Goal: Transaction & Acquisition: Download file/media

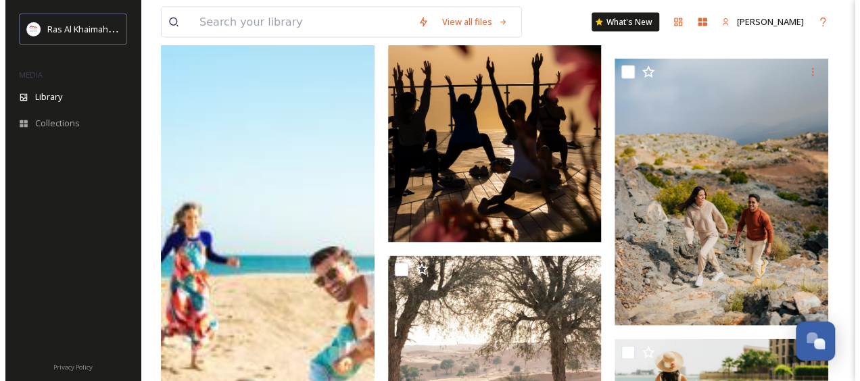
scroll to position [1343, 0]
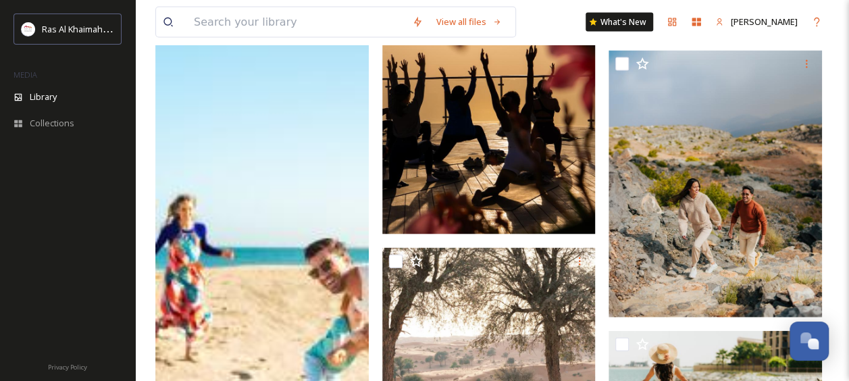
click at [195, 262] on img at bounding box center [262, 278] width 214 height 1068
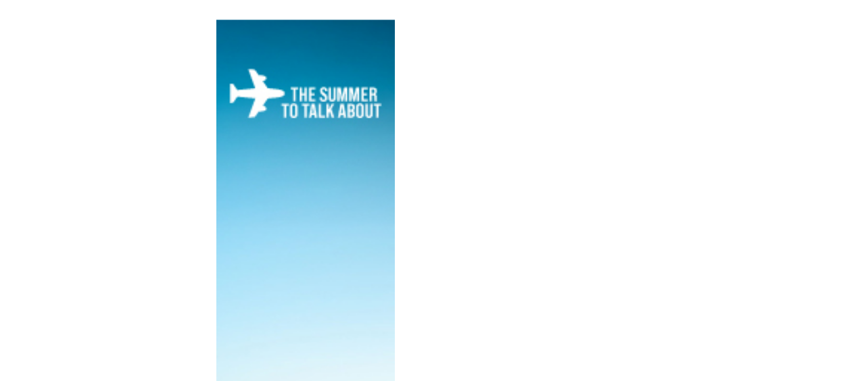
scroll to position [1343, 0]
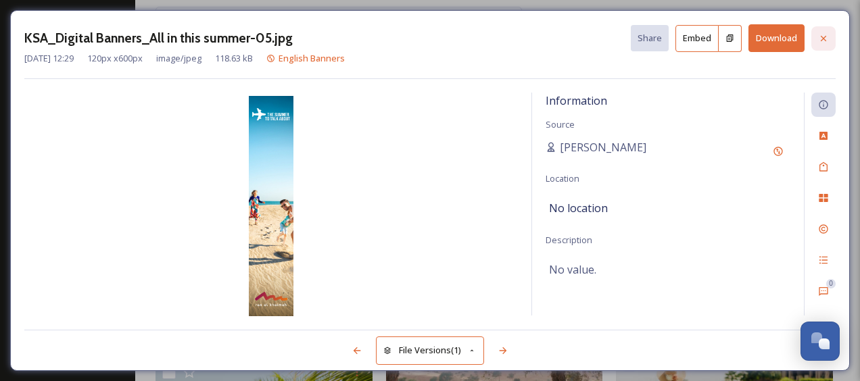
click at [822, 36] on icon at bounding box center [822, 37] width 5 height 5
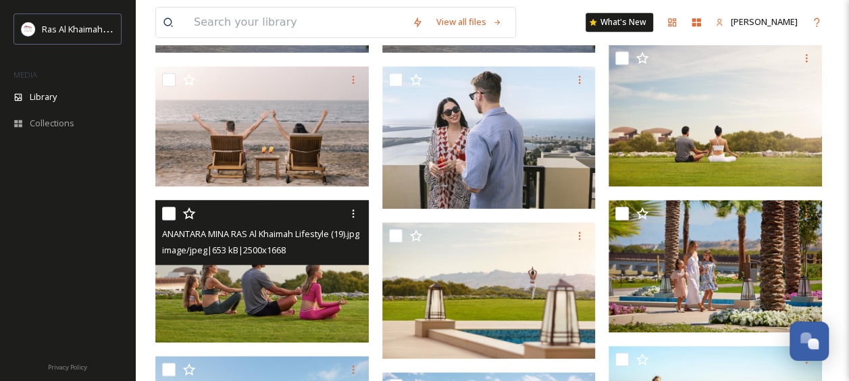
scroll to position [574, 0]
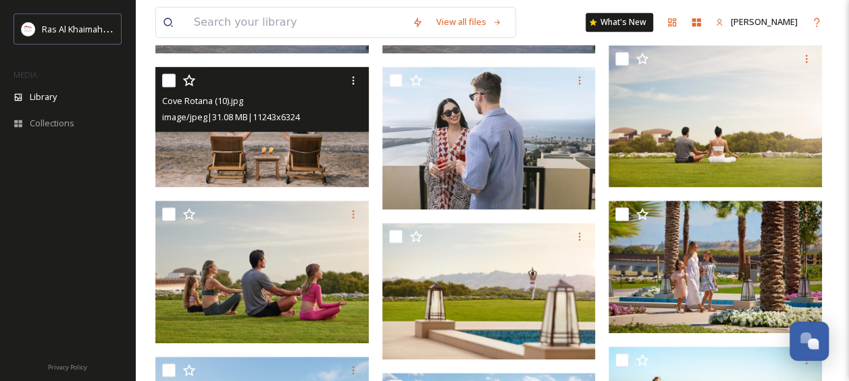
click at [314, 151] on img at bounding box center [262, 127] width 214 height 120
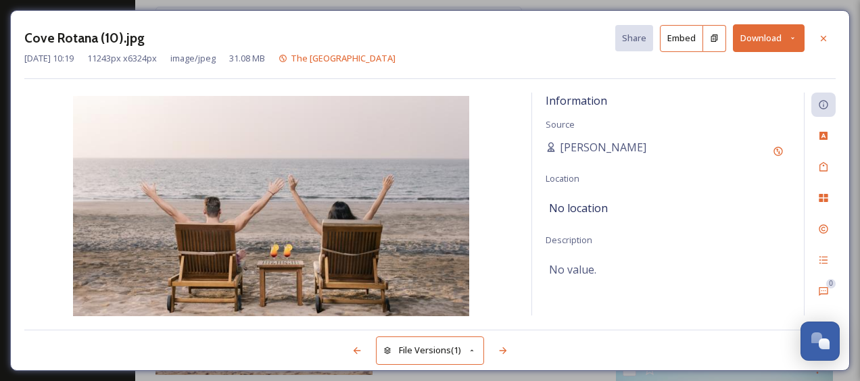
click at [796, 35] on icon at bounding box center [792, 38] width 9 height 9
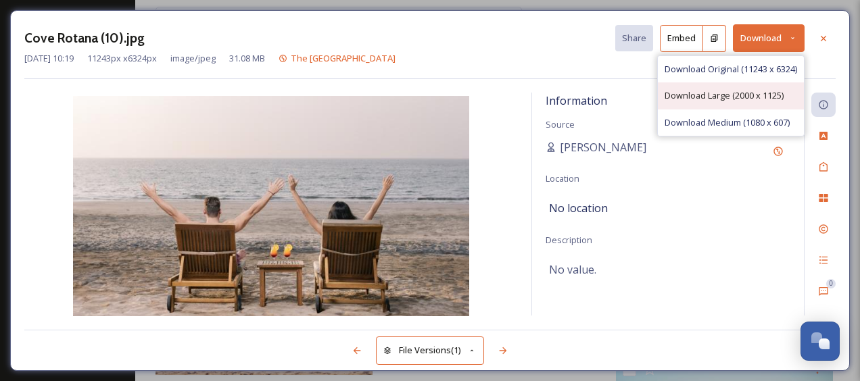
click at [764, 99] on span "Download Large (2000 x 1125)" at bounding box center [723, 95] width 119 height 13
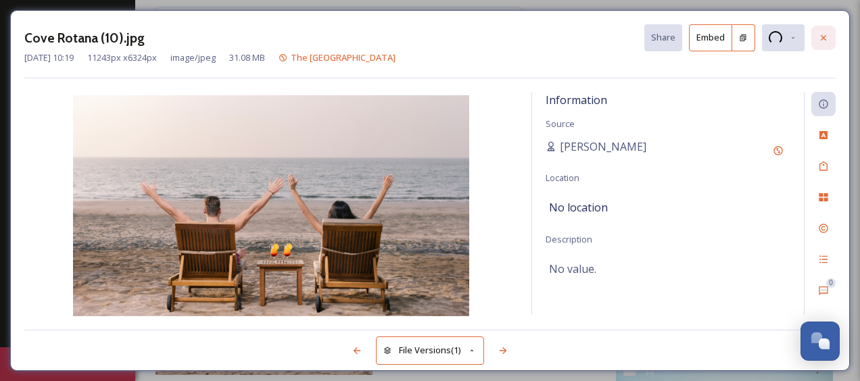
click at [820, 37] on icon at bounding box center [823, 37] width 11 height 11
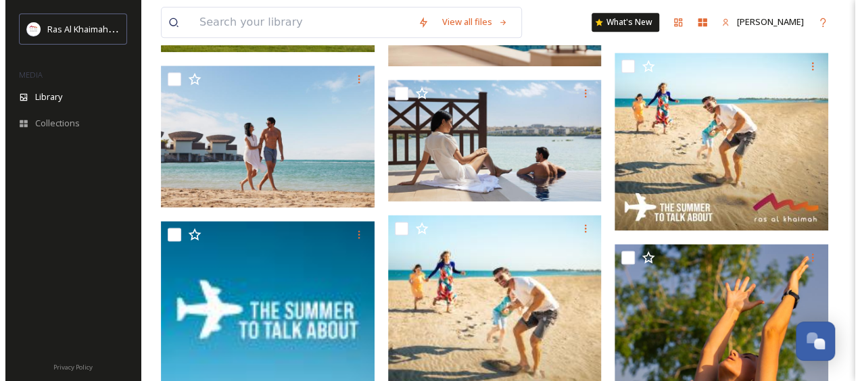
scroll to position [826, 0]
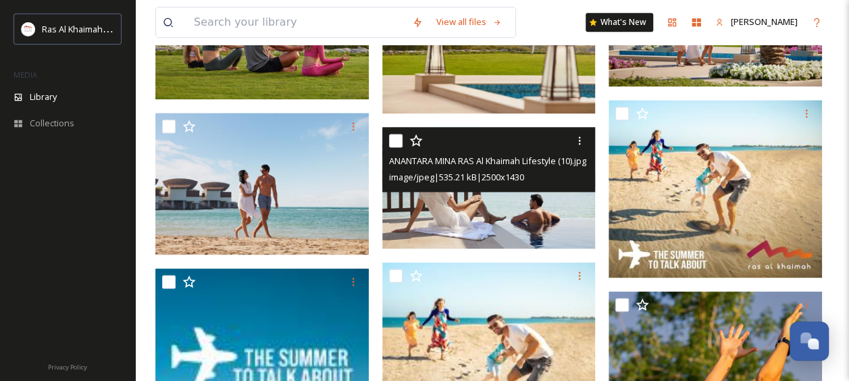
click at [519, 232] on img at bounding box center [490, 188] width 214 height 122
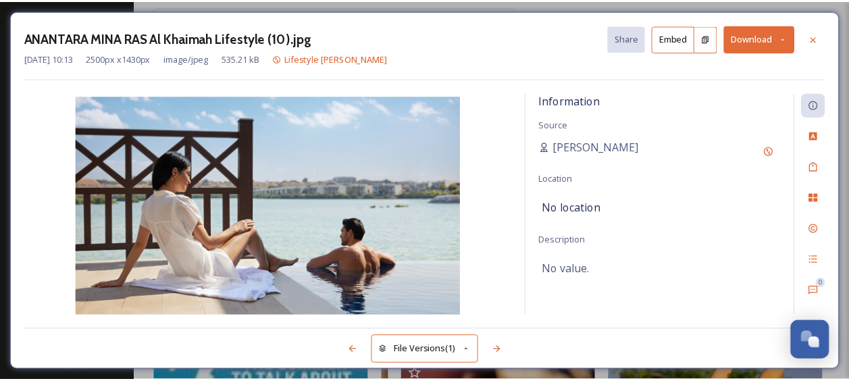
scroll to position [827, 0]
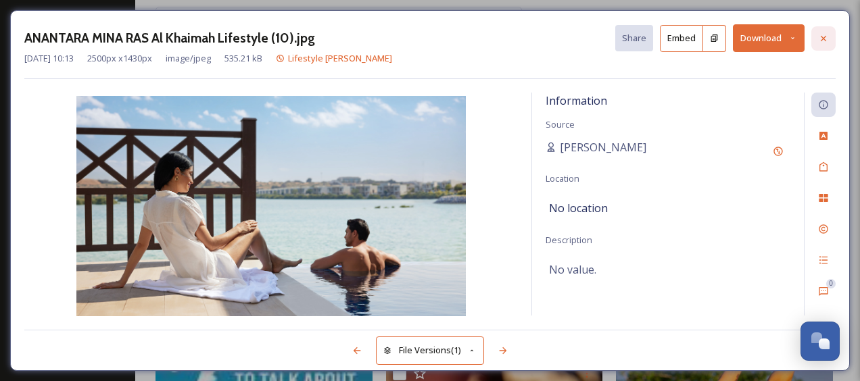
drag, startPoint x: 808, startPoint y: 35, endPoint x: 820, endPoint y: 36, distance: 12.2
click at [820, 36] on div "ANANTARA MINA RAS Al Khaimah Lifestyle (10).jpg Share Embed Download" at bounding box center [429, 38] width 811 height 28
click at [820, 36] on icon at bounding box center [823, 38] width 11 height 11
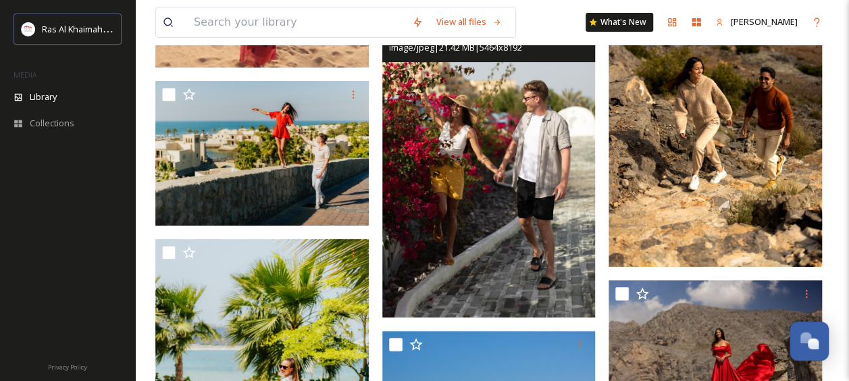
scroll to position [2517, 0]
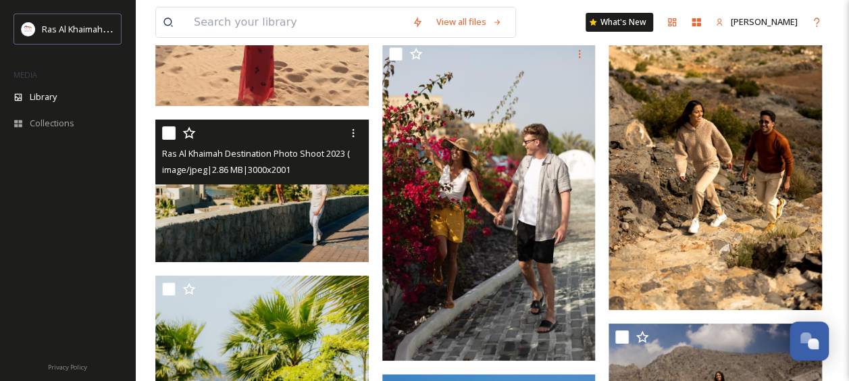
click at [319, 201] on img at bounding box center [262, 191] width 214 height 143
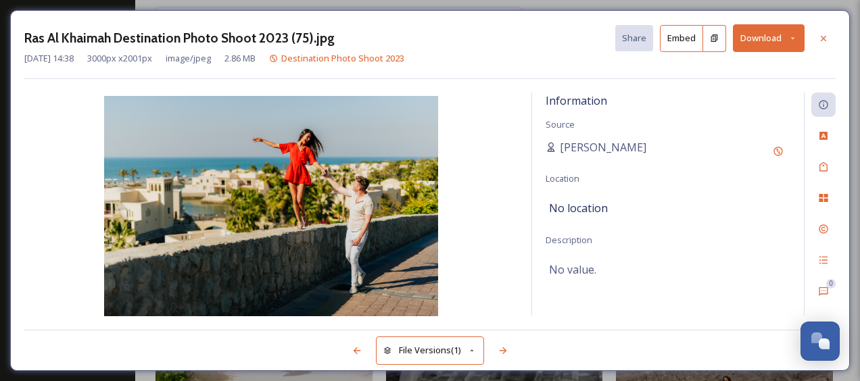
click at [791, 35] on icon at bounding box center [792, 38] width 9 height 9
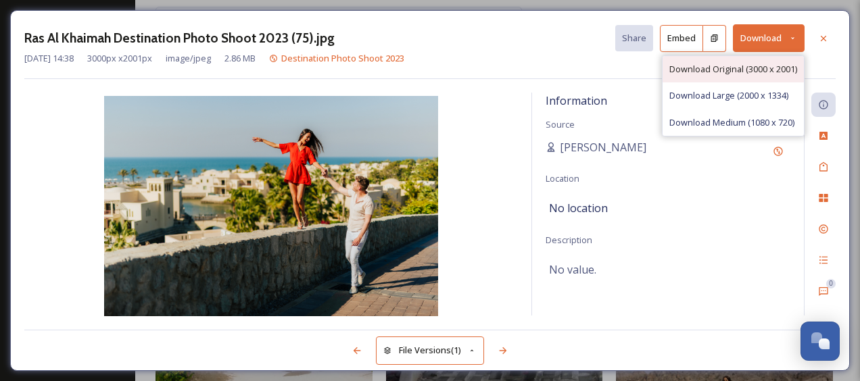
click at [712, 68] on span "Download Original (3000 x 2001)" at bounding box center [733, 69] width 128 height 13
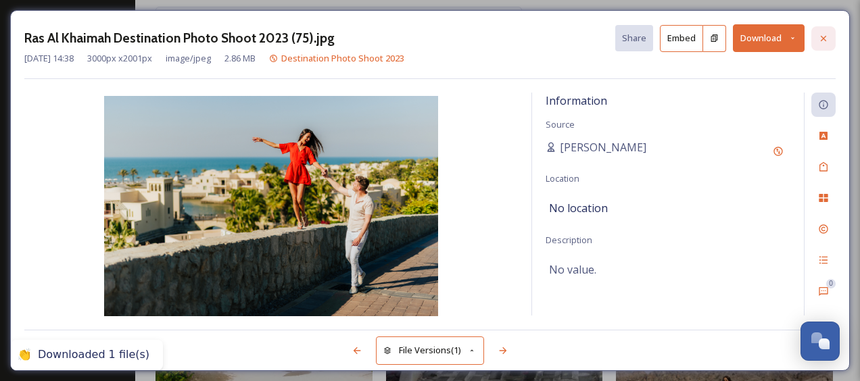
click at [824, 37] on icon at bounding box center [823, 38] width 11 height 11
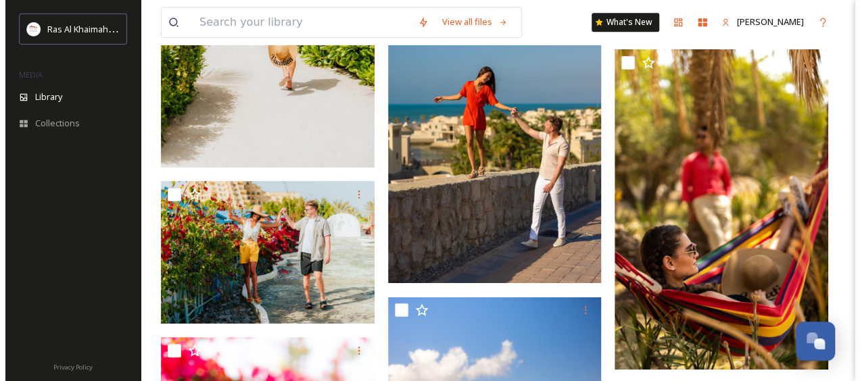
scroll to position [2930, 0]
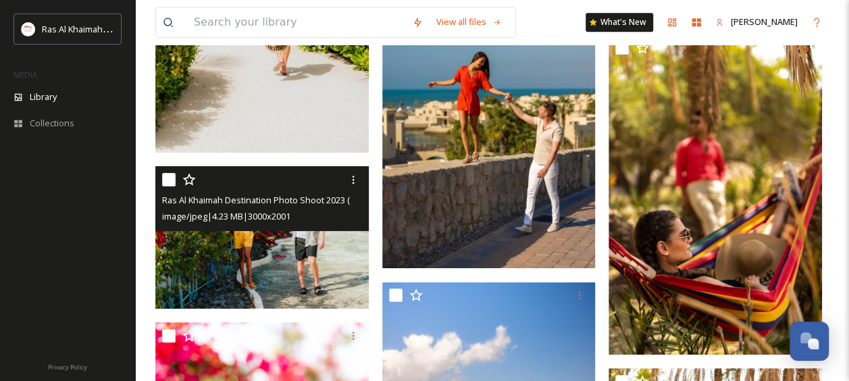
click at [261, 242] on img at bounding box center [262, 237] width 214 height 143
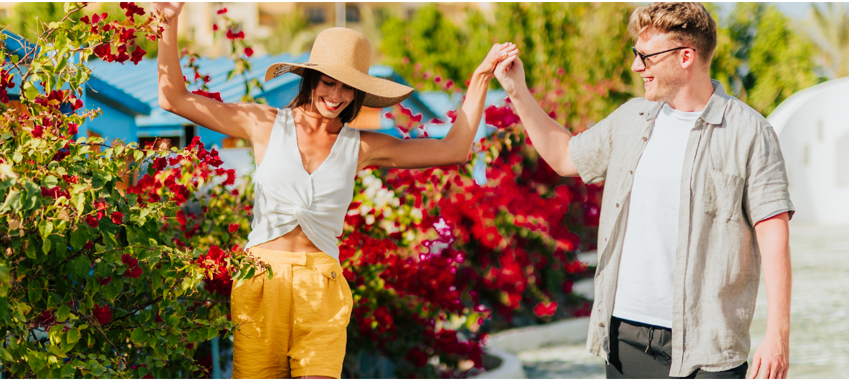
scroll to position [2930, 0]
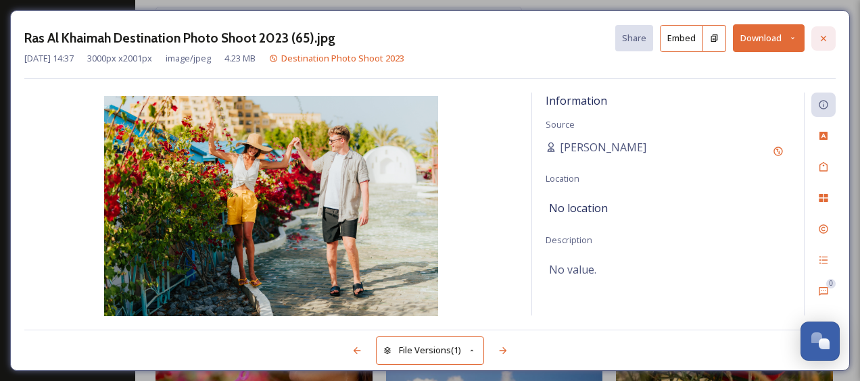
click at [814, 38] on div at bounding box center [823, 38] width 24 height 24
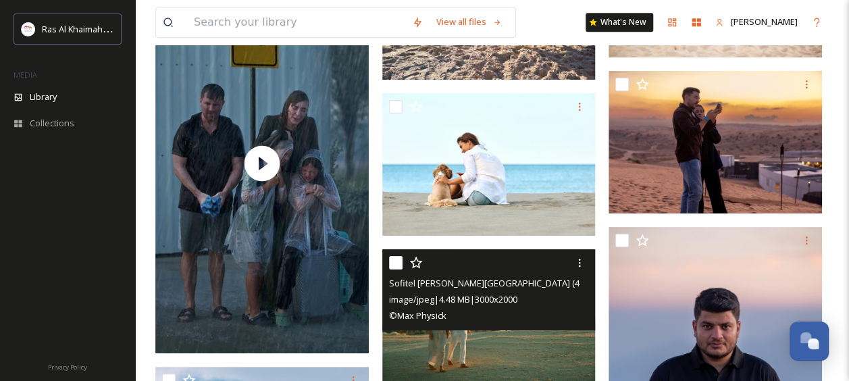
scroll to position [5414, 0]
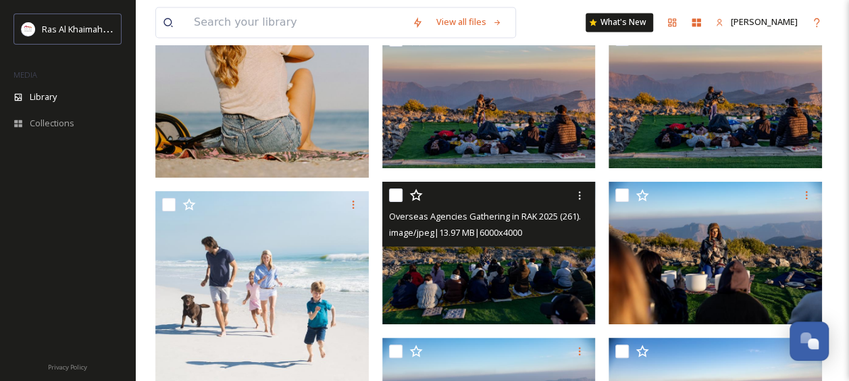
click at [466, 196] on div at bounding box center [490, 195] width 203 height 24
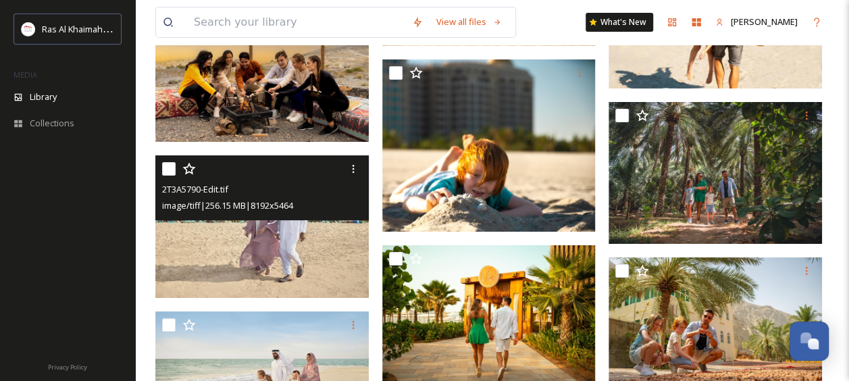
scroll to position [15021, 0]
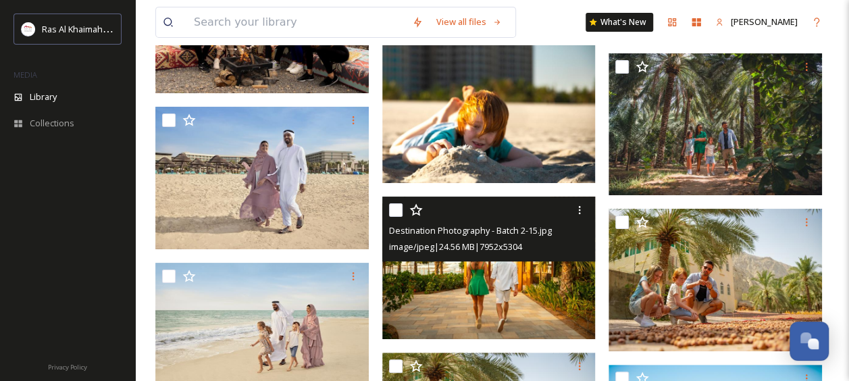
click at [495, 310] on img at bounding box center [490, 268] width 214 height 143
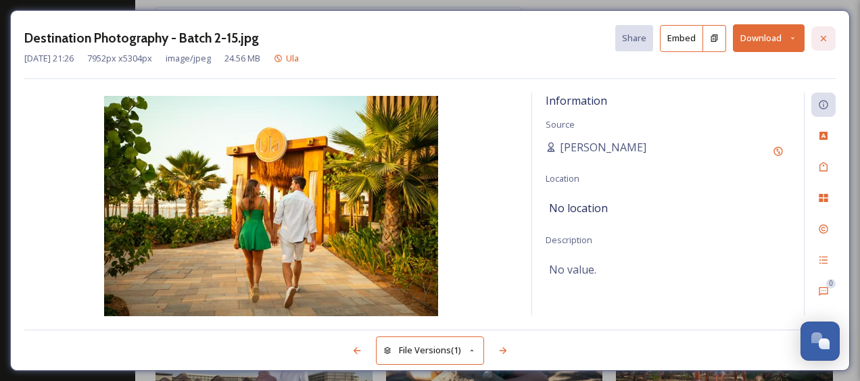
click at [820, 41] on icon at bounding box center [823, 38] width 11 height 11
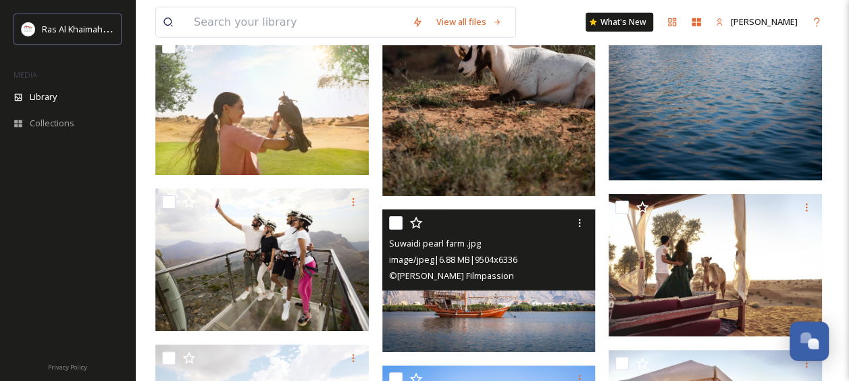
scroll to position [17121, 0]
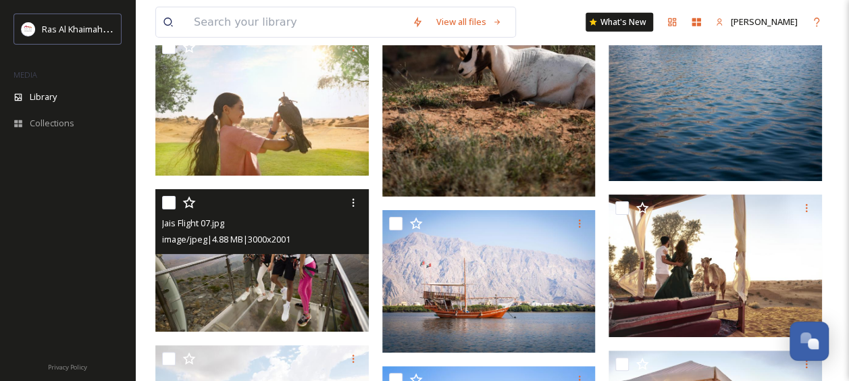
click at [290, 289] on img at bounding box center [262, 260] width 214 height 143
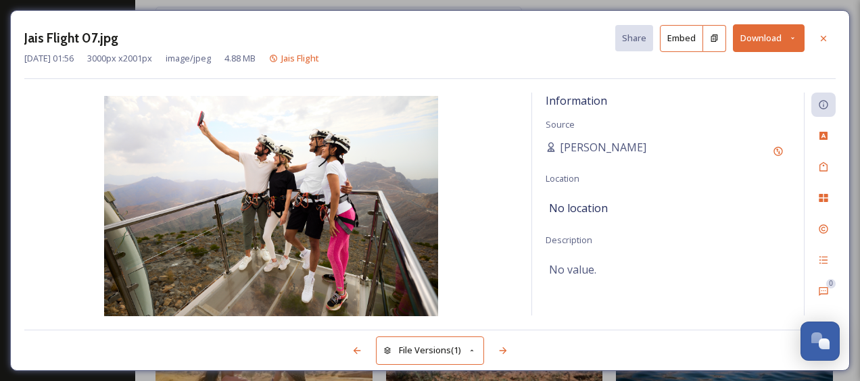
click at [778, 38] on button "Download" at bounding box center [769, 38] width 72 height 28
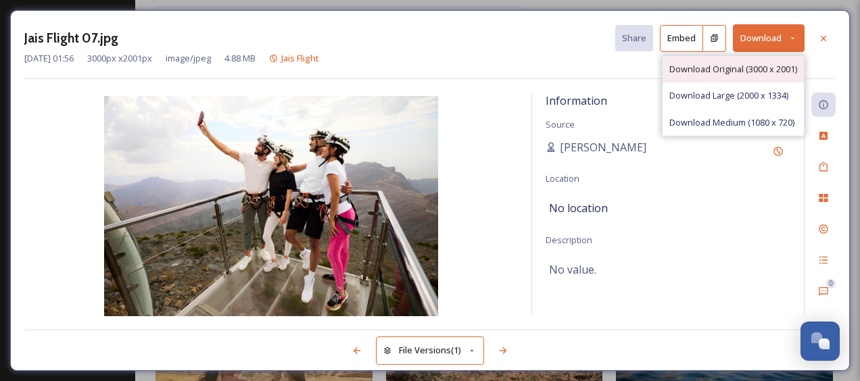
click at [741, 72] on span "Download Original (3000 x 2001)" at bounding box center [733, 69] width 128 height 13
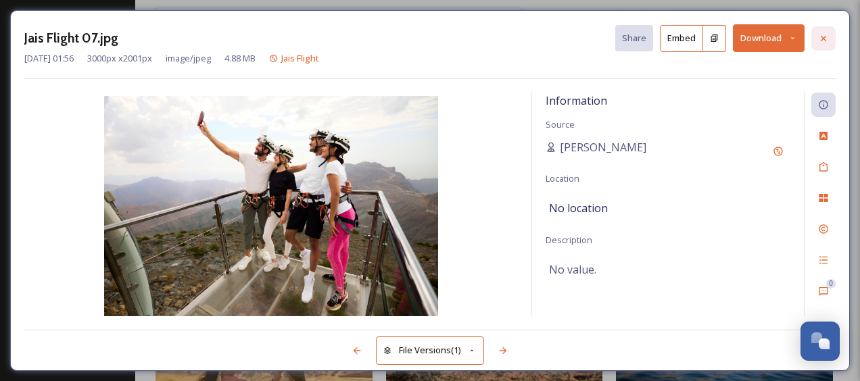
click at [822, 41] on icon at bounding box center [823, 38] width 11 height 11
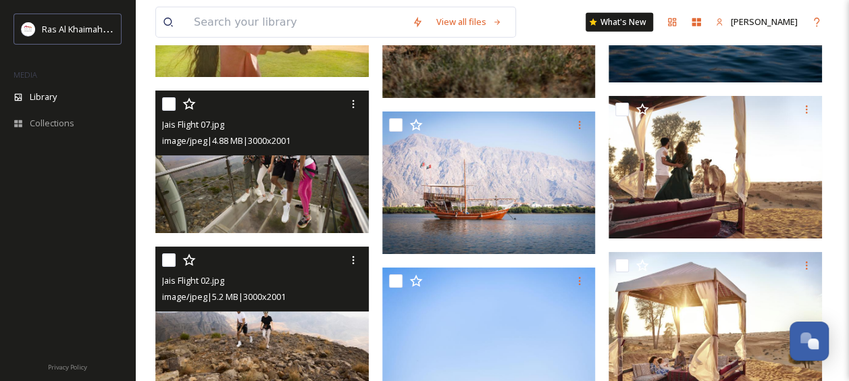
scroll to position [17219, 0]
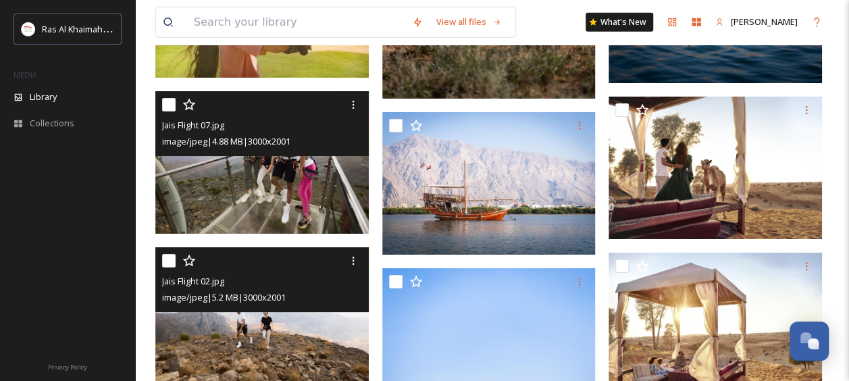
click at [293, 354] on img at bounding box center [262, 318] width 214 height 143
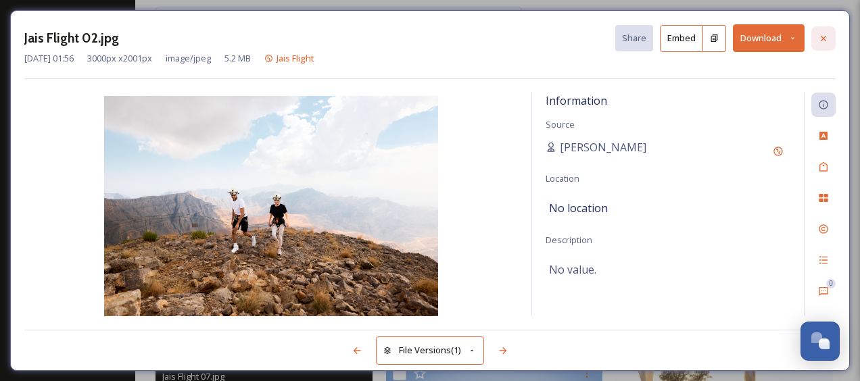
click at [818, 43] on icon at bounding box center [823, 38] width 11 height 11
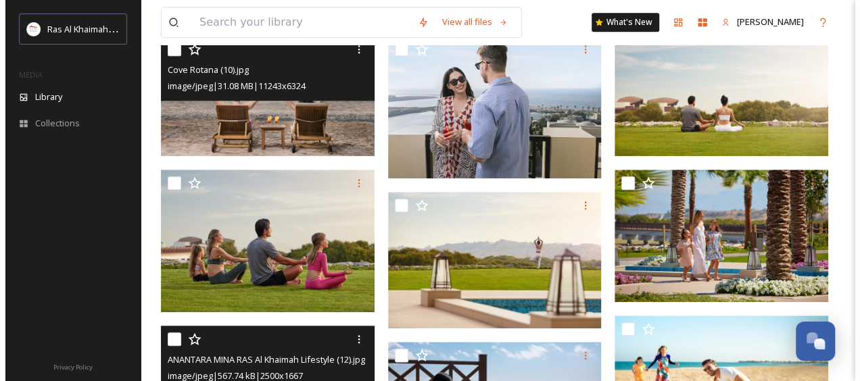
scroll to position [605, 0]
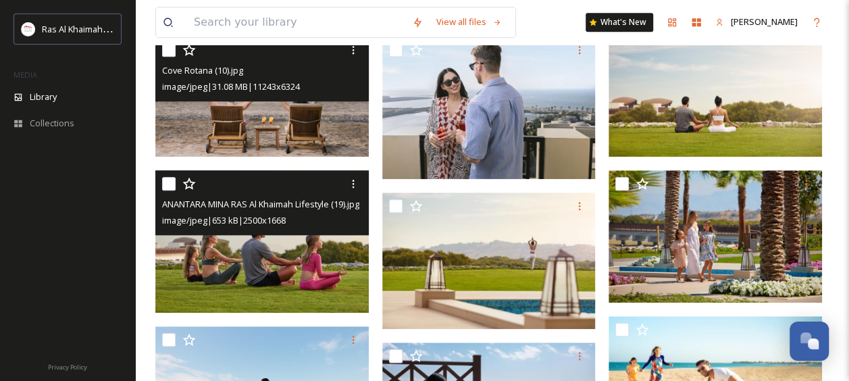
click at [247, 260] on img at bounding box center [262, 241] width 214 height 143
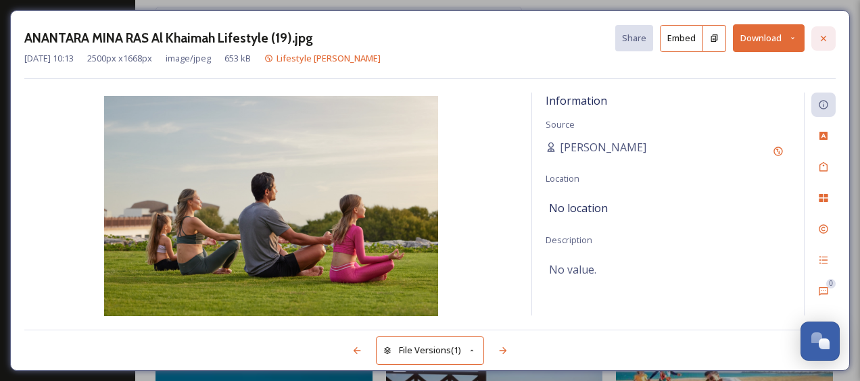
click at [818, 41] on icon at bounding box center [823, 38] width 11 height 11
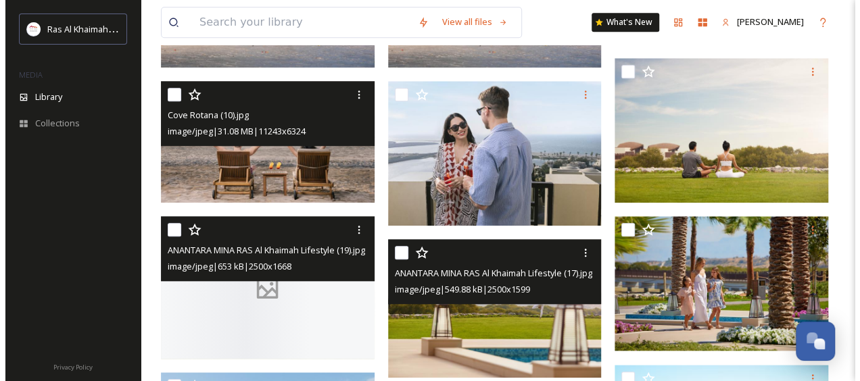
scroll to position [531, 0]
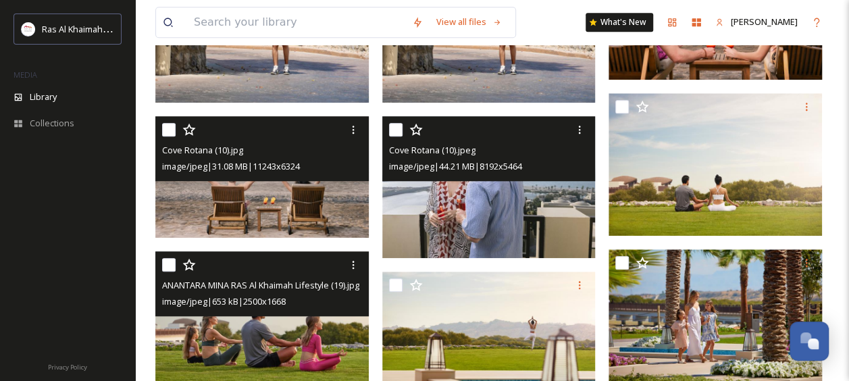
click at [516, 216] on img at bounding box center [490, 187] width 214 height 143
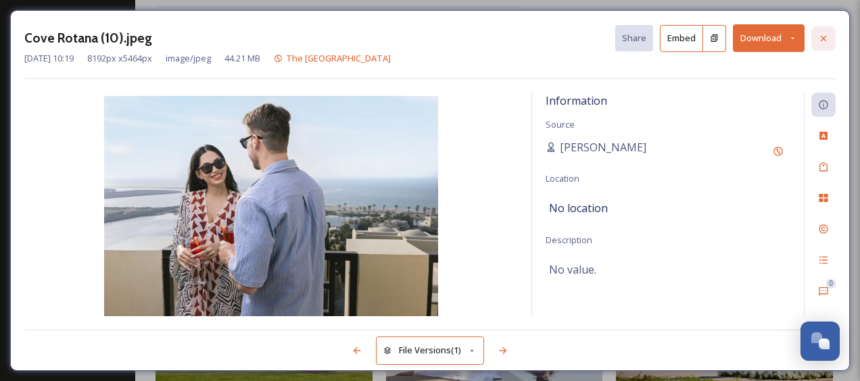
click at [819, 38] on icon at bounding box center [823, 38] width 11 height 11
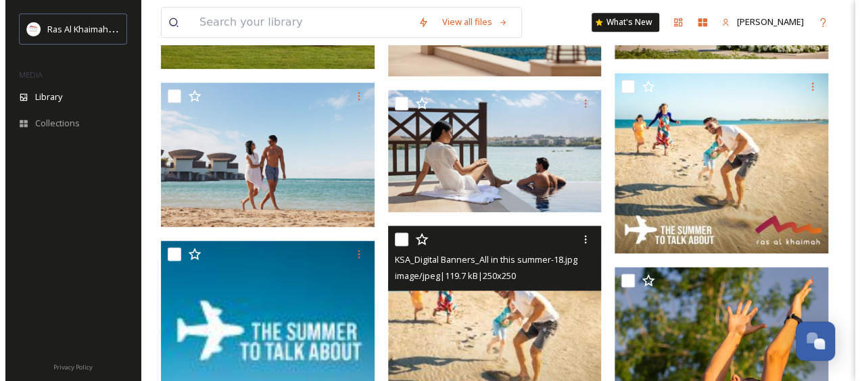
scroll to position [885, 0]
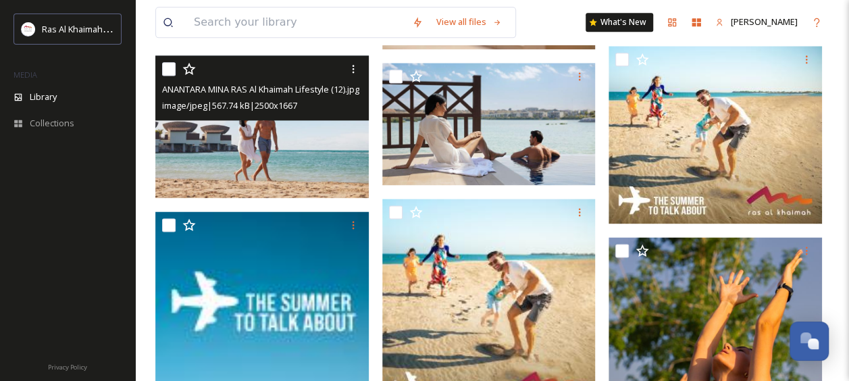
click at [280, 178] on img at bounding box center [262, 126] width 214 height 143
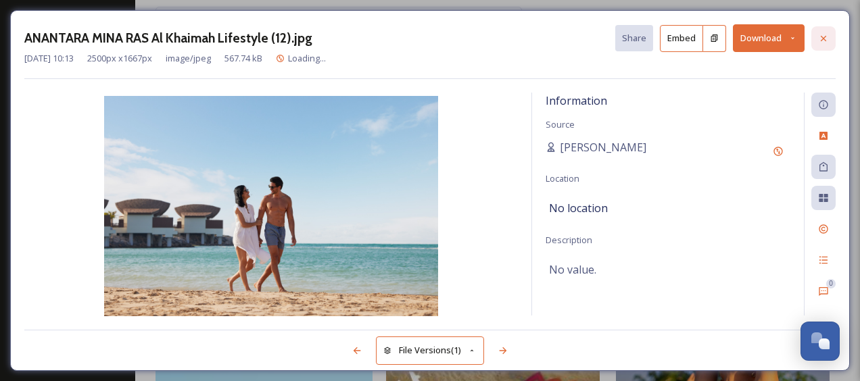
click at [822, 33] on icon at bounding box center [823, 38] width 11 height 11
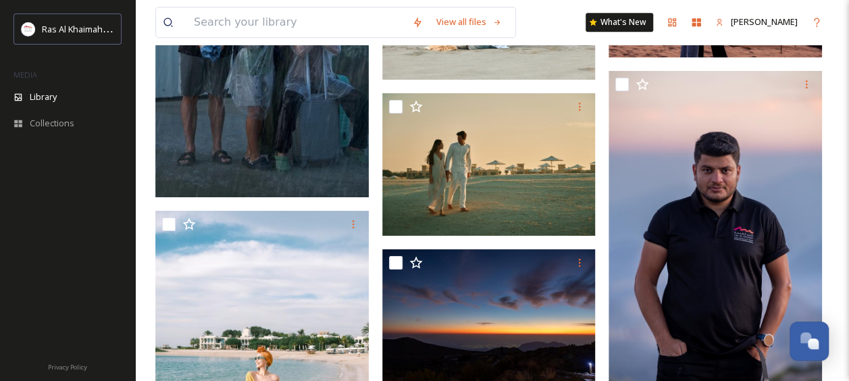
scroll to position [5615, 0]
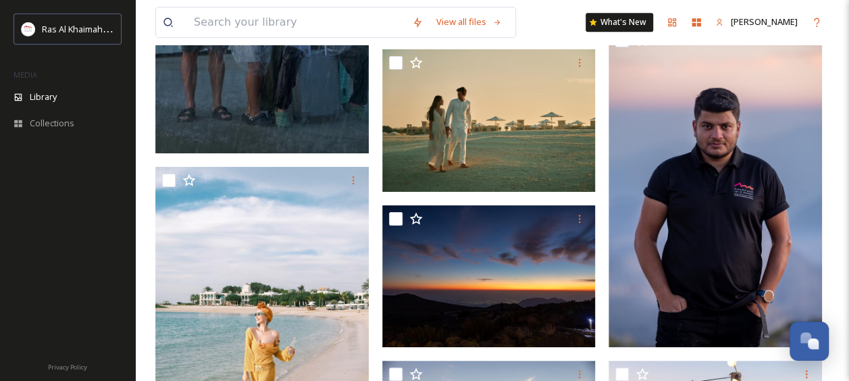
click at [316, 40] on div "View all files What's New [PERSON_NAME]" at bounding box center [492, 22] width 674 height 45
click at [316, 32] on input at bounding box center [296, 22] width 218 height 30
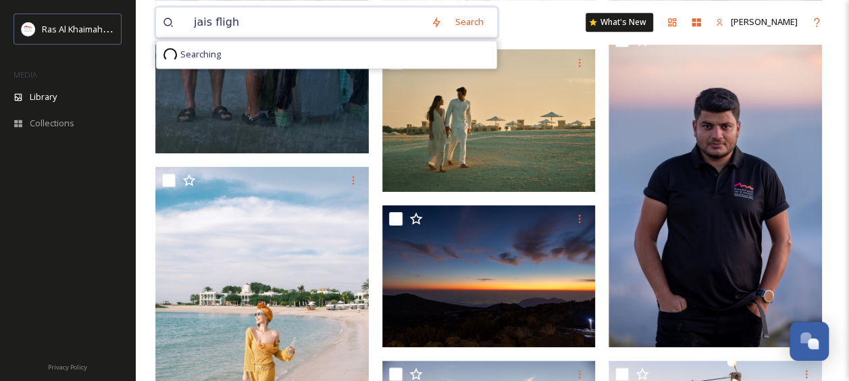
type input "jais flight"
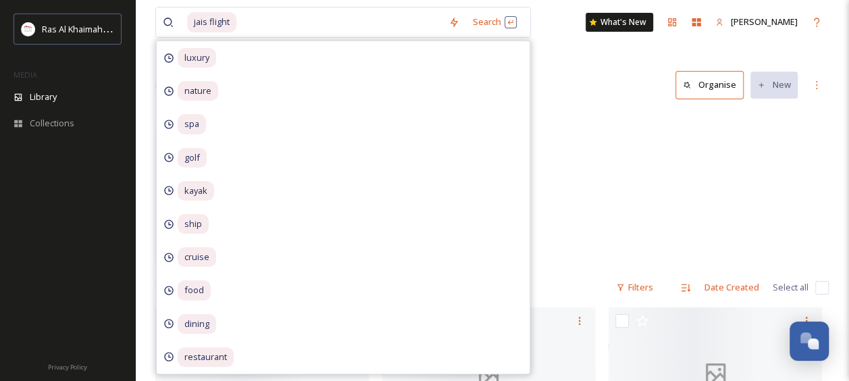
click at [560, 16] on div "jais flight Search luxury nature spa golf kayak ship cruise food dining restaur…" at bounding box center [492, 22] width 674 height 45
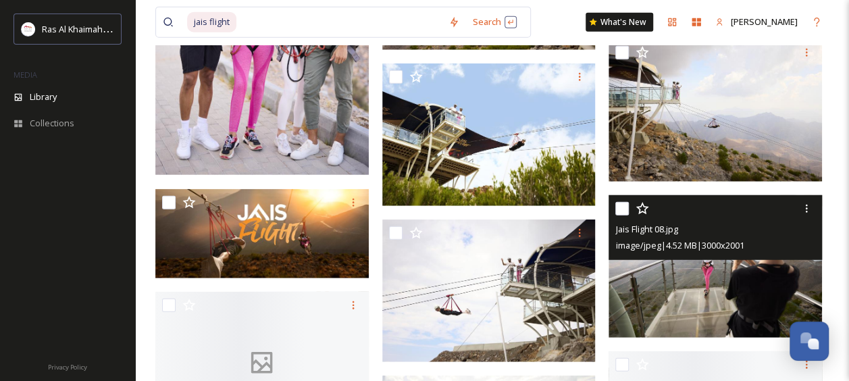
scroll to position [1590, 0]
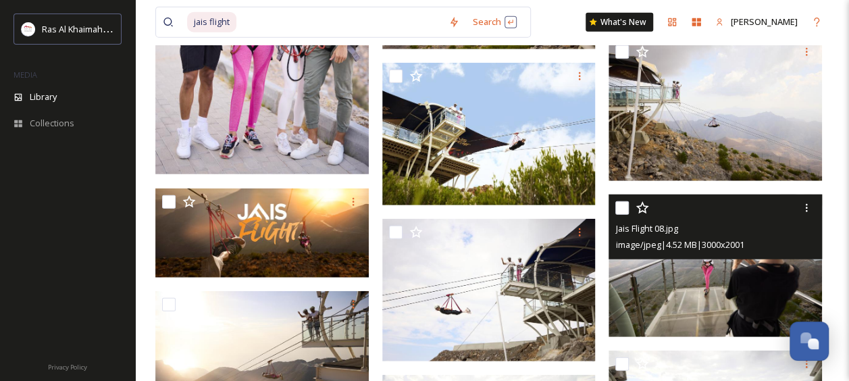
click at [689, 291] on img at bounding box center [716, 266] width 214 height 143
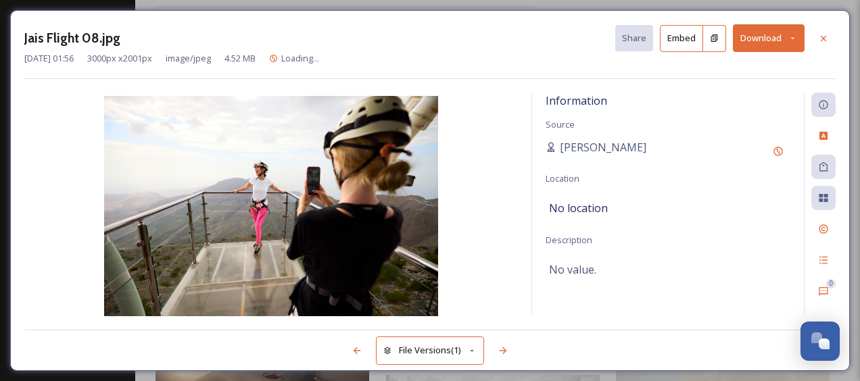
click at [774, 39] on button "Download" at bounding box center [769, 38] width 72 height 28
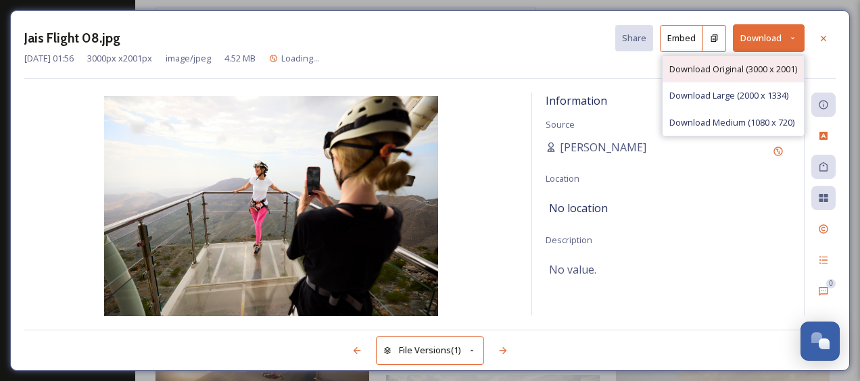
click at [742, 72] on span "Download Original (3000 x 2001)" at bounding box center [733, 69] width 128 height 13
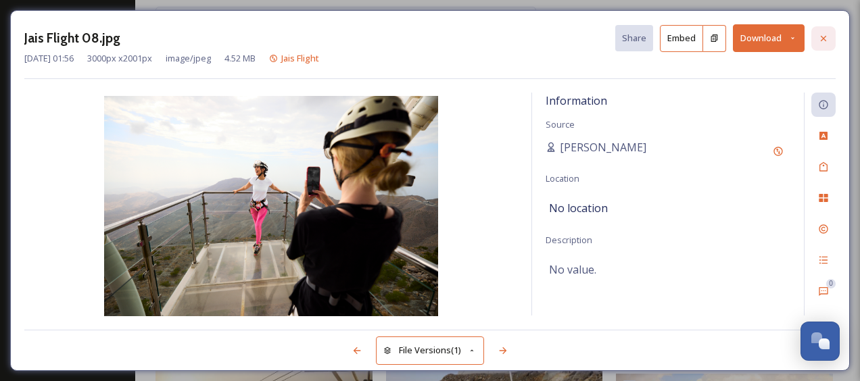
click at [826, 35] on icon at bounding box center [822, 37] width 5 height 5
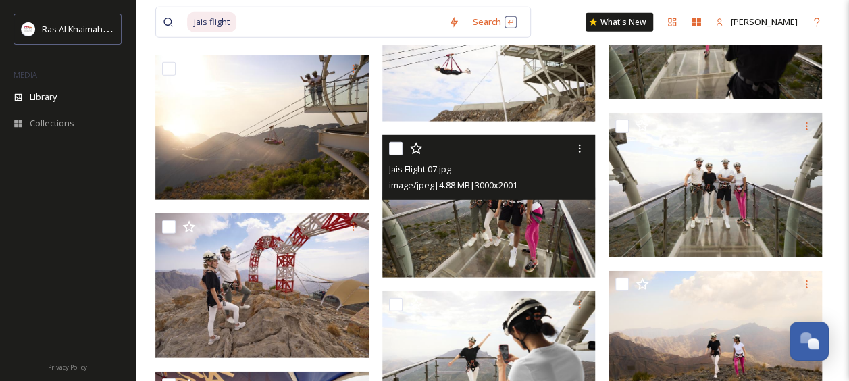
scroll to position [1859, 0]
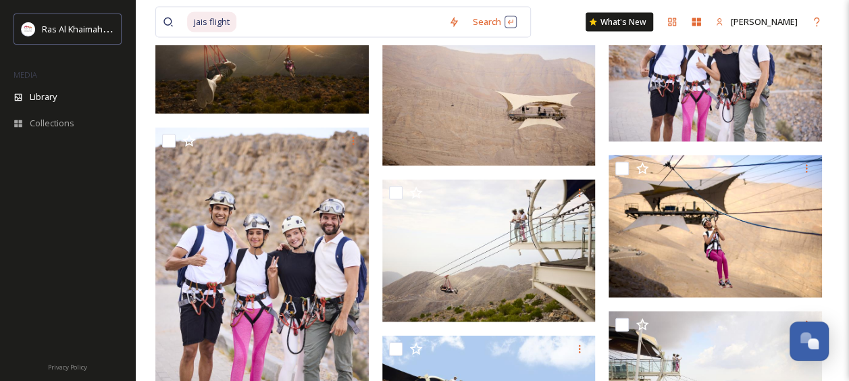
scroll to position [1318, 0]
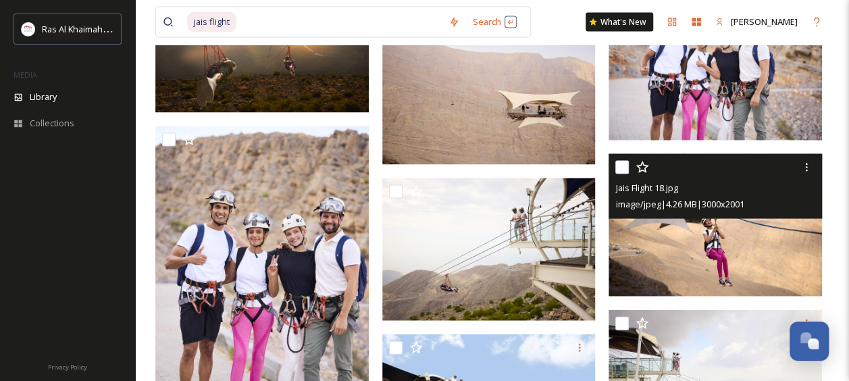
click at [672, 253] on img at bounding box center [716, 225] width 214 height 143
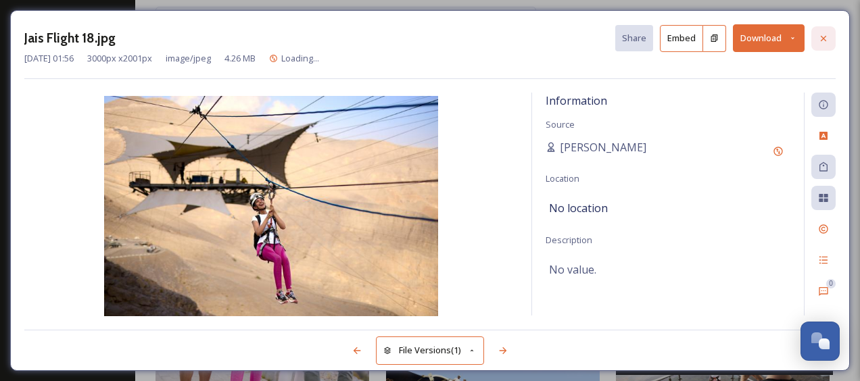
click at [827, 41] on icon at bounding box center [823, 38] width 11 height 11
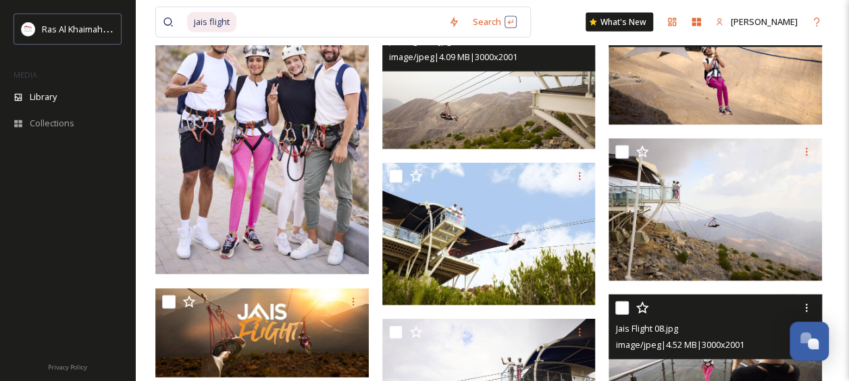
scroll to position [1498, 0]
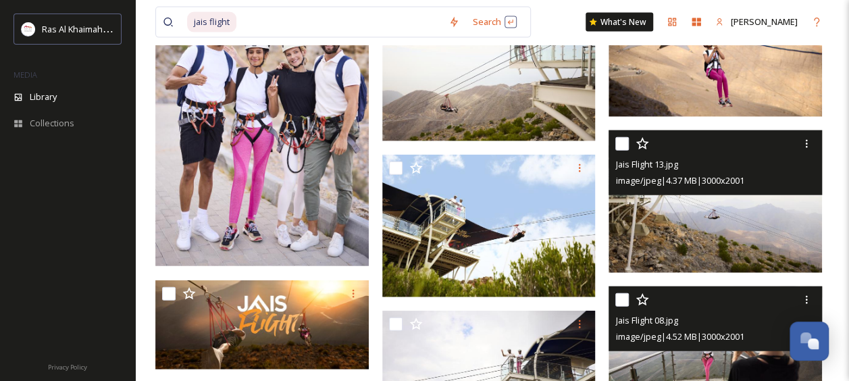
click at [674, 239] on img at bounding box center [716, 201] width 214 height 143
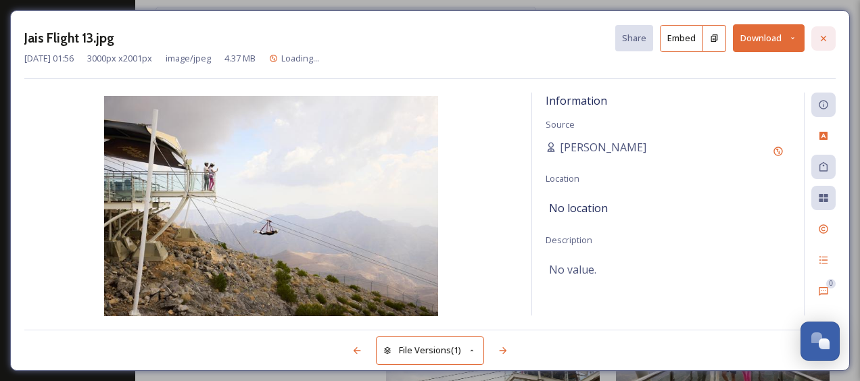
click at [823, 39] on icon at bounding box center [823, 38] width 11 height 11
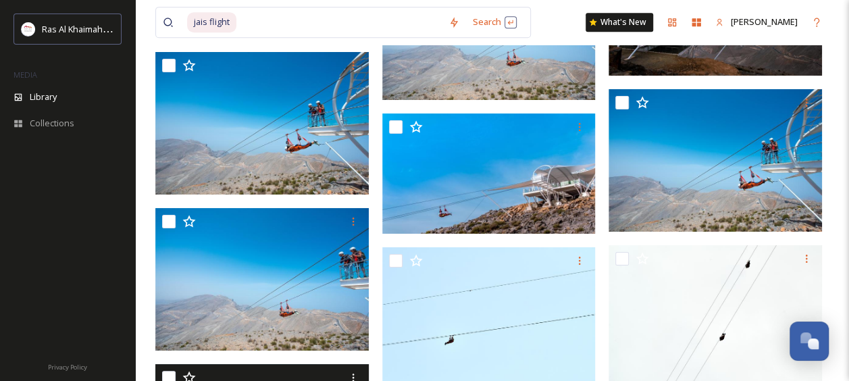
scroll to position [2897, 0]
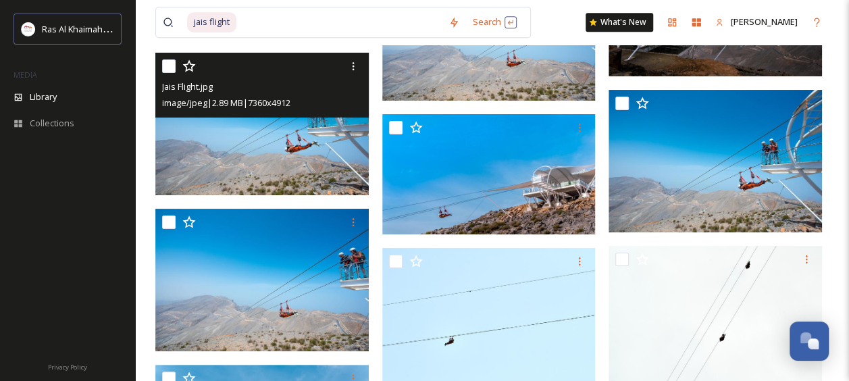
click at [324, 159] on img at bounding box center [262, 124] width 214 height 143
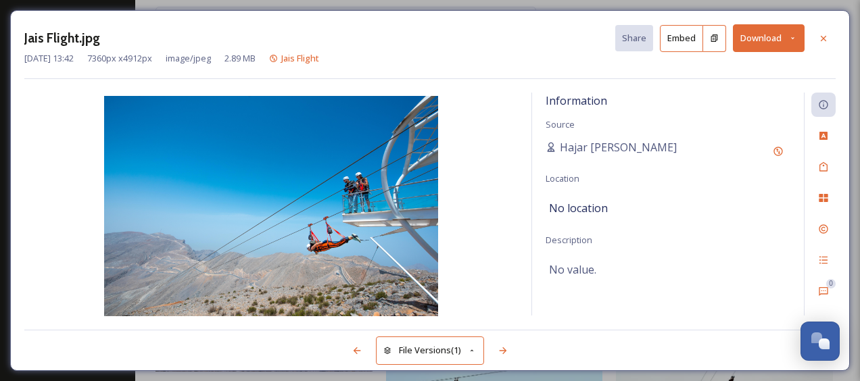
click at [764, 41] on button "Download" at bounding box center [769, 38] width 72 height 28
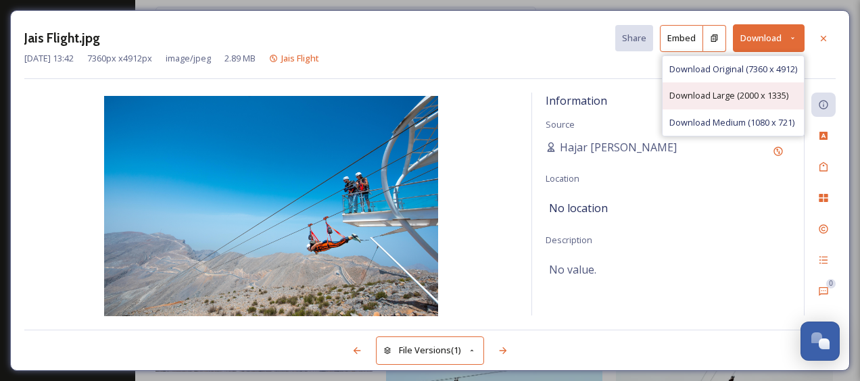
click at [733, 97] on span "Download Large (2000 x 1335)" at bounding box center [728, 95] width 119 height 13
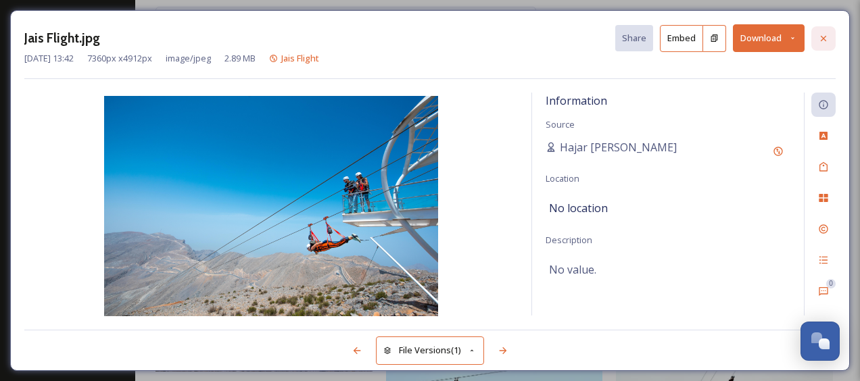
click at [816, 41] on div at bounding box center [823, 38] width 24 height 24
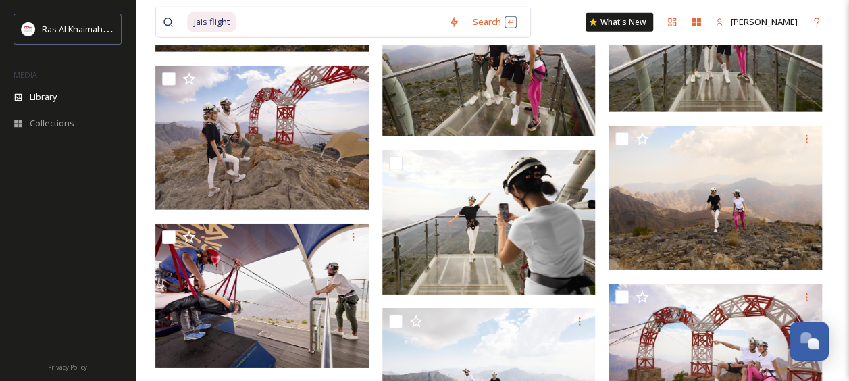
scroll to position [1994, 0]
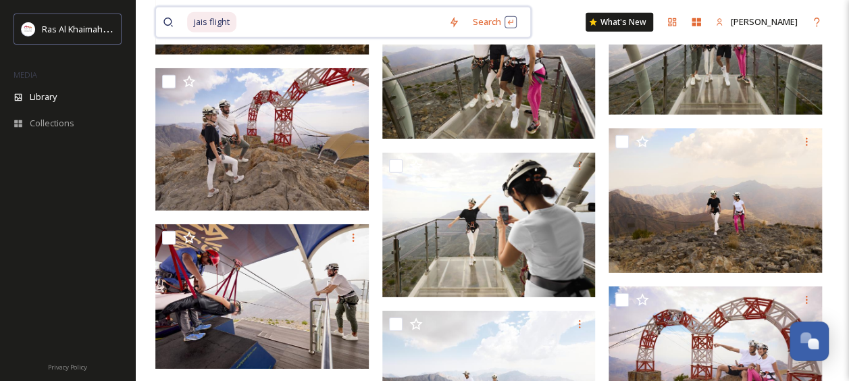
click at [329, 17] on input at bounding box center [340, 22] width 204 height 30
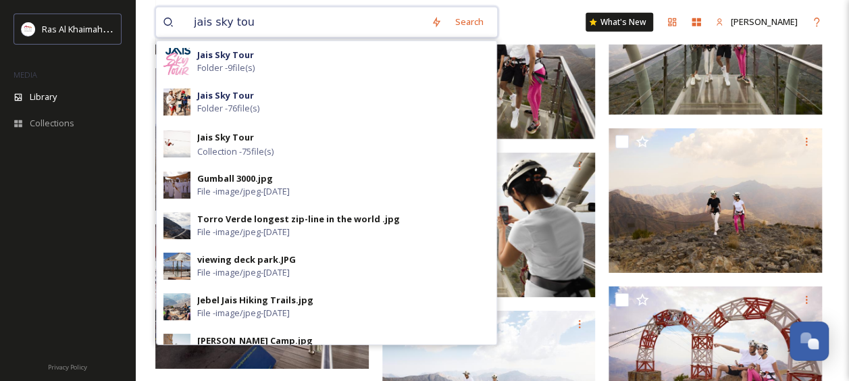
type input "jais sky tour"
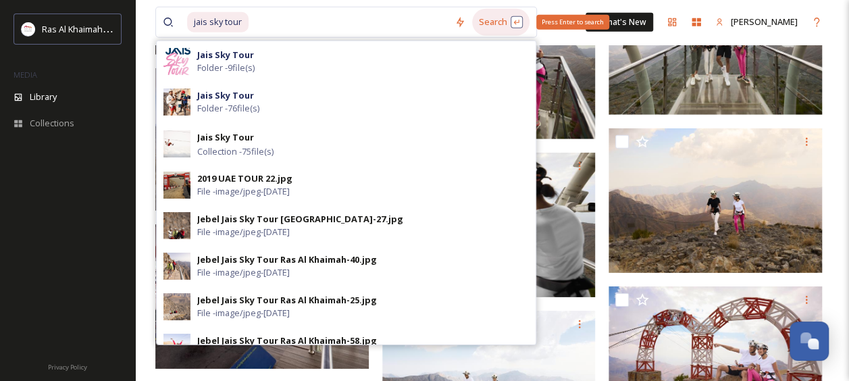
click at [496, 30] on div "Search Press Enter to search" at bounding box center [500, 22] width 57 height 26
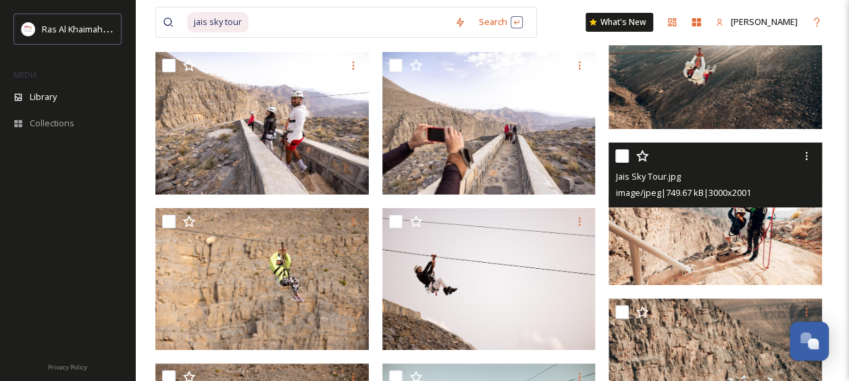
scroll to position [4832, 0]
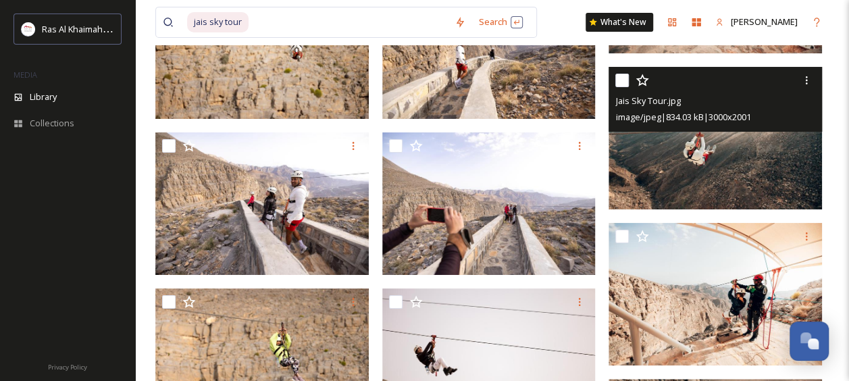
click at [749, 155] on img at bounding box center [716, 138] width 214 height 143
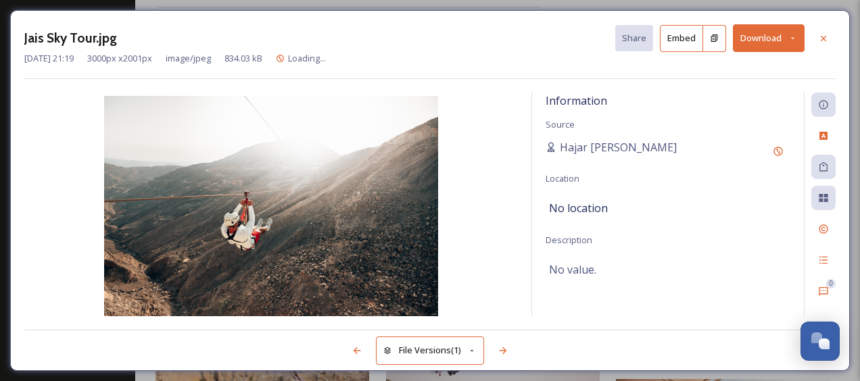
click at [785, 31] on button "Download" at bounding box center [769, 38] width 72 height 28
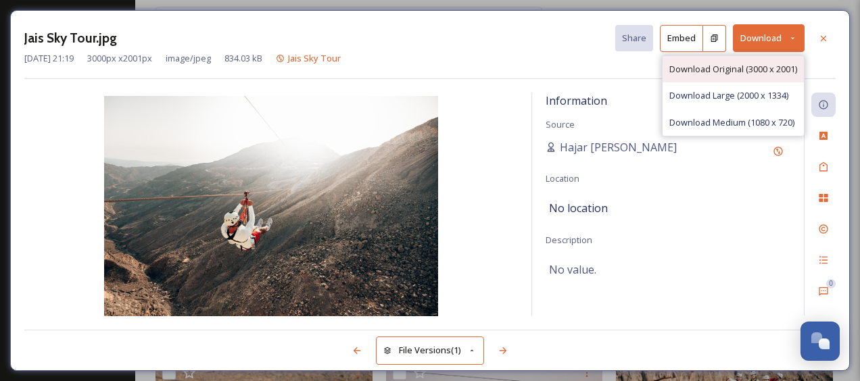
click at [730, 70] on span "Download Original (3000 x 2001)" at bounding box center [733, 69] width 128 height 13
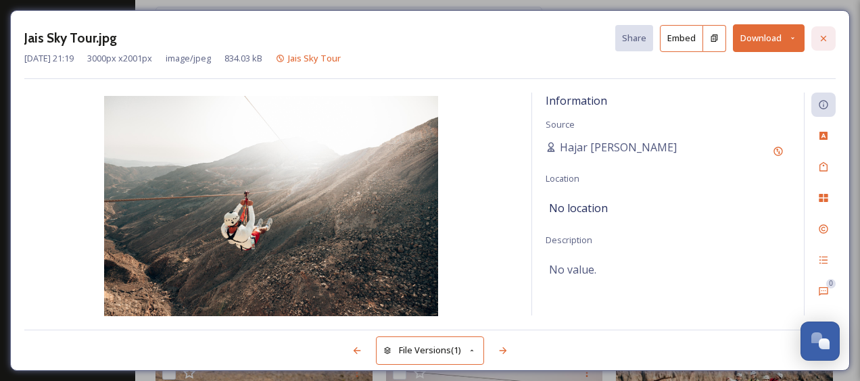
click at [828, 41] on icon at bounding box center [823, 38] width 11 height 11
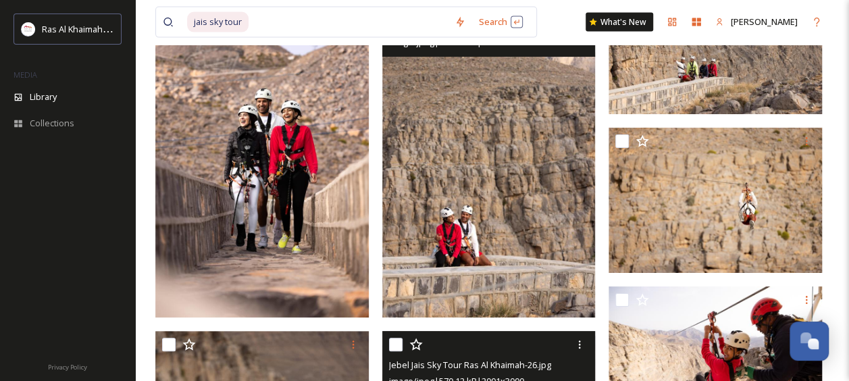
scroll to position [4028, 0]
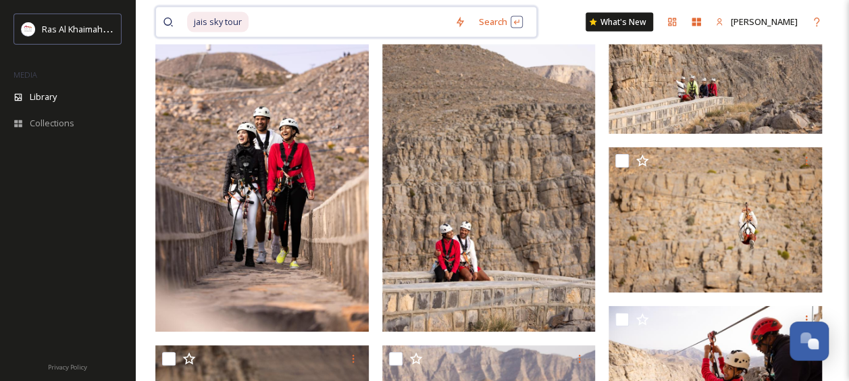
click at [380, 28] on input at bounding box center [349, 22] width 198 height 30
type input "j"
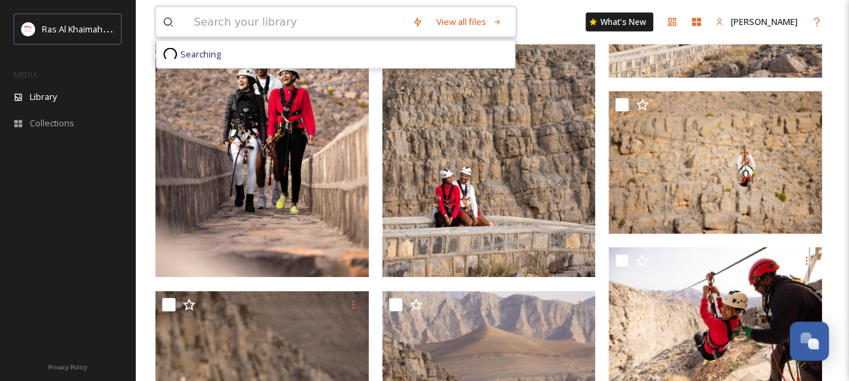
scroll to position [3973, 0]
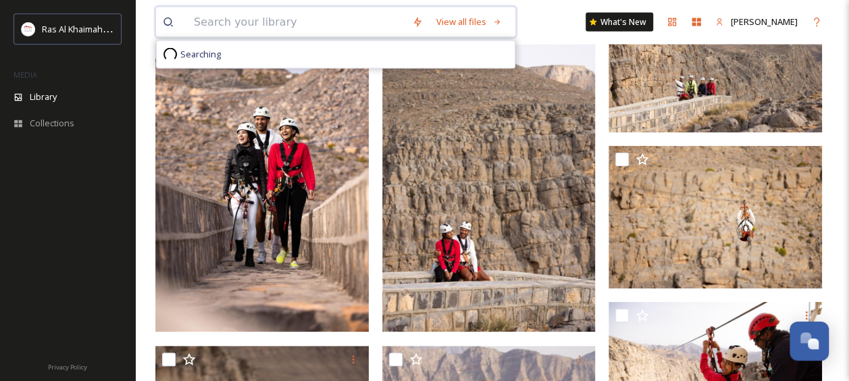
paste input "[PERSON_NAME] Explorers Camp"
type input "[PERSON_NAME] Explorers Camp"
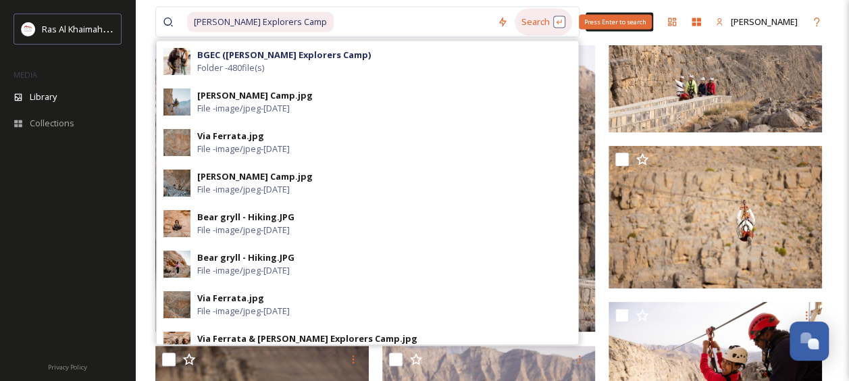
click at [525, 24] on div "Search Press Enter to search" at bounding box center [543, 22] width 57 height 26
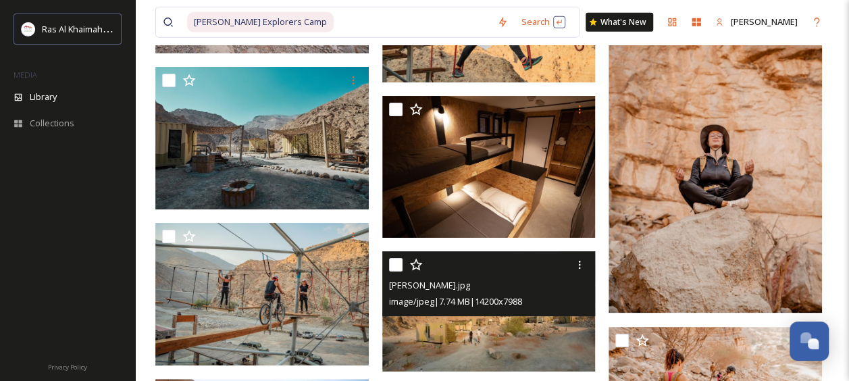
scroll to position [7210, 0]
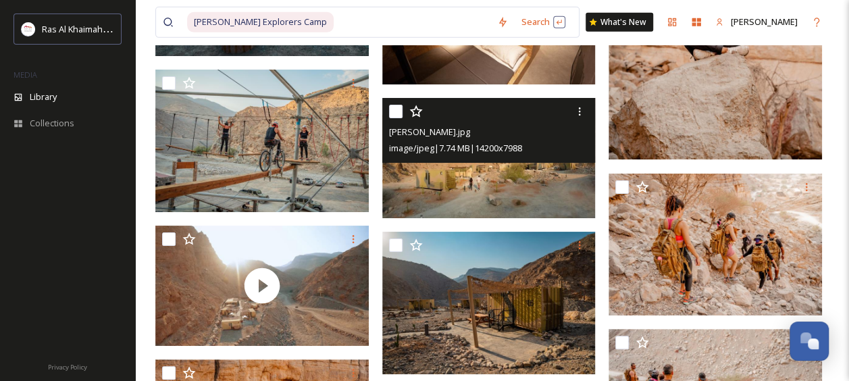
click at [462, 190] on img at bounding box center [490, 158] width 214 height 120
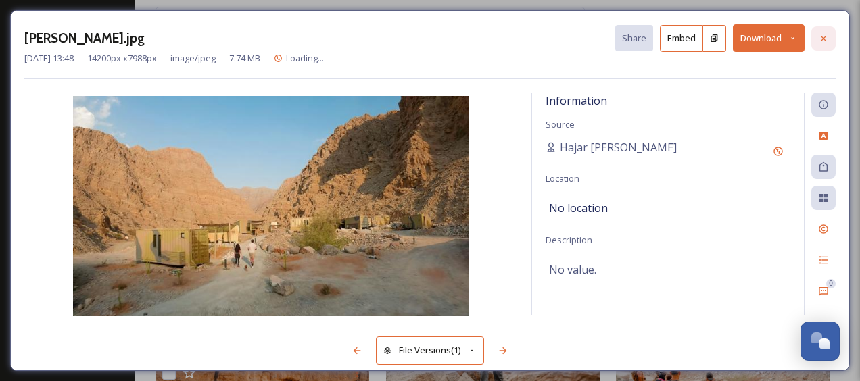
click at [823, 36] on icon at bounding box center [822, 37] width 5 height 5
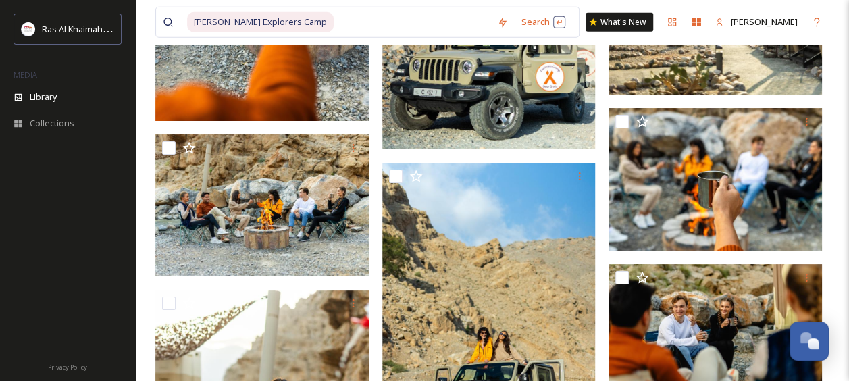
scroll to position [4384, 0]
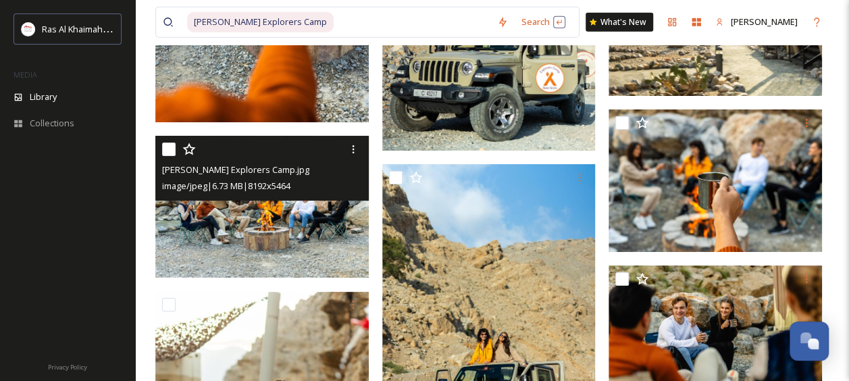
click at [278, 224] on img at bounding box center [262, 207] width 214 height 143
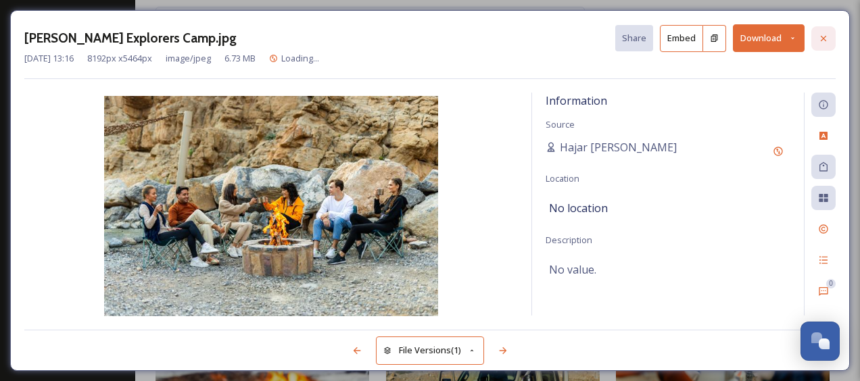
click at [821, 30] on div at bounding box center [823, 38] width 24 height 24
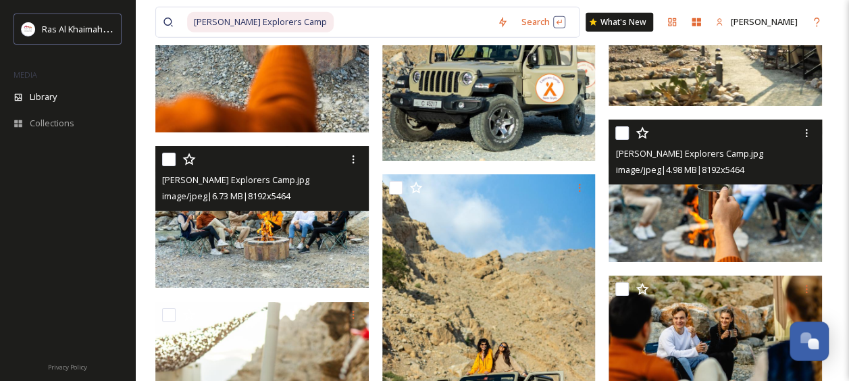
scroll to position [4361, 0]
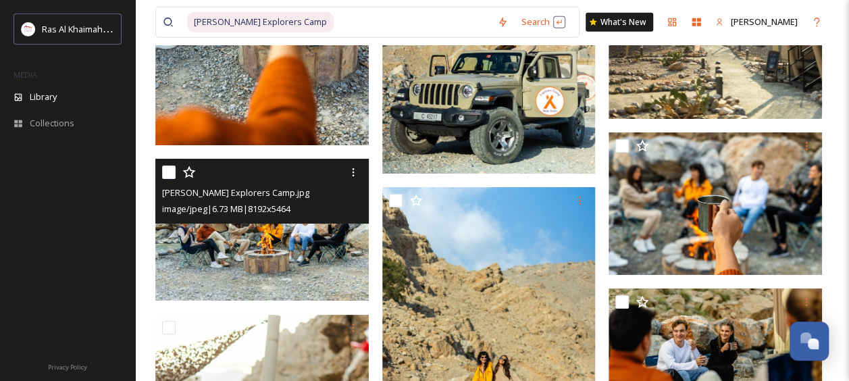
click at [281, 267] on img at bounding box center [262, 230] width 214 height 143
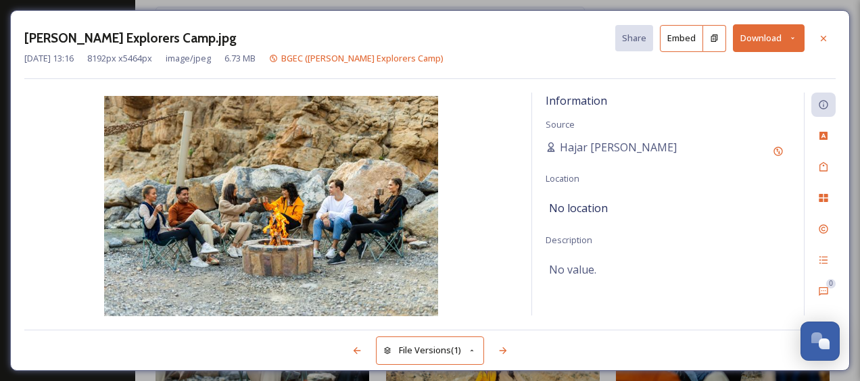
click at [764, 31] on button "Download" at bounding box center [769, 38] width 72 height 28
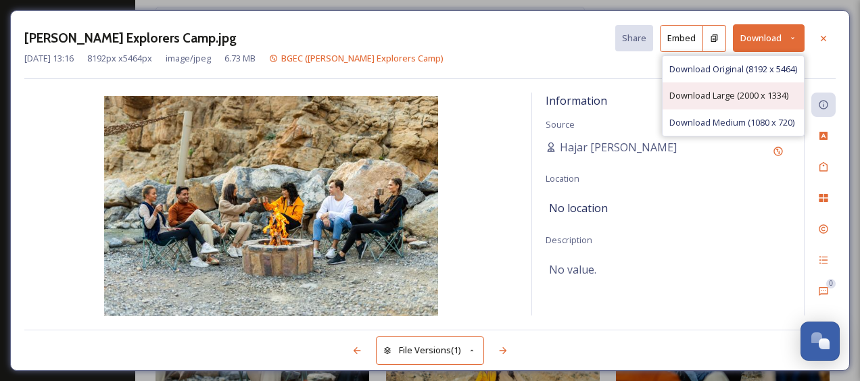
click at [722, 95] on span "Download Large (2000 x 1334)" at bounding box center [728, 95] width 119 height 13
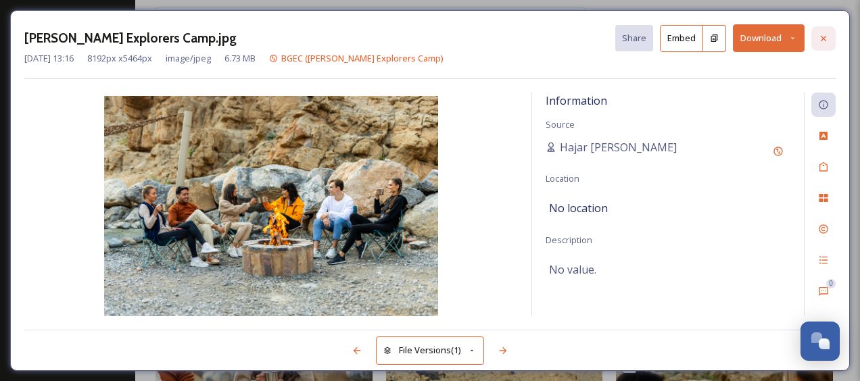
click at [818, 41] on icon at bounding box center [823, 38] width 11 height 11
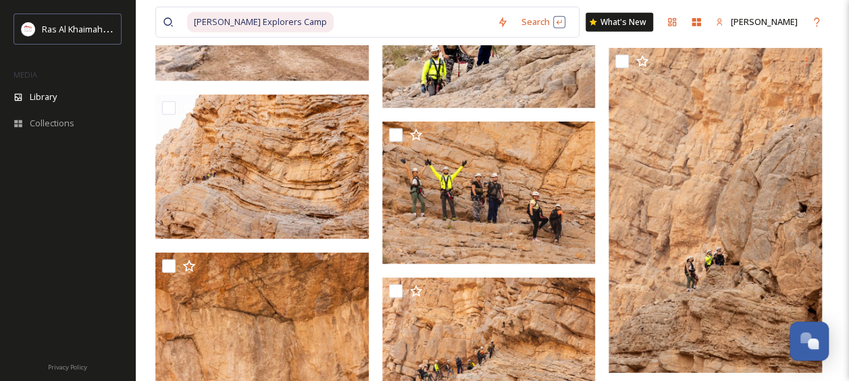
scroll to position [1673, 0]
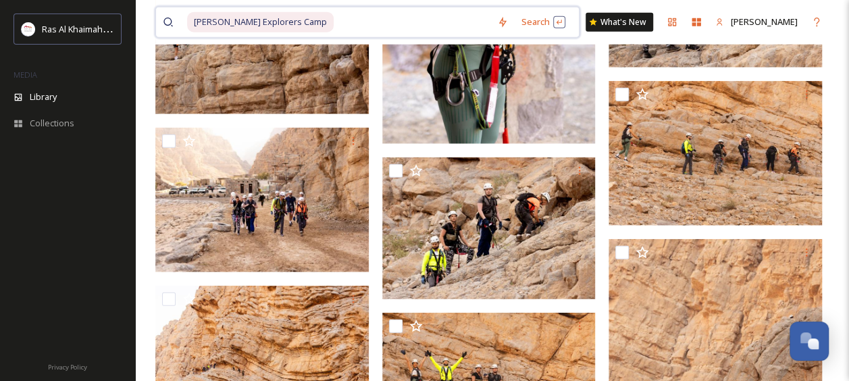
click at [435, 27] on input at bounding box center [412, 22] width 155 height 30
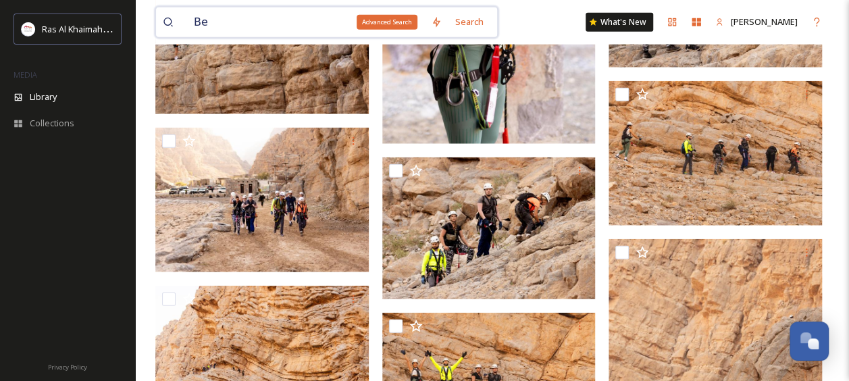
type input "B"
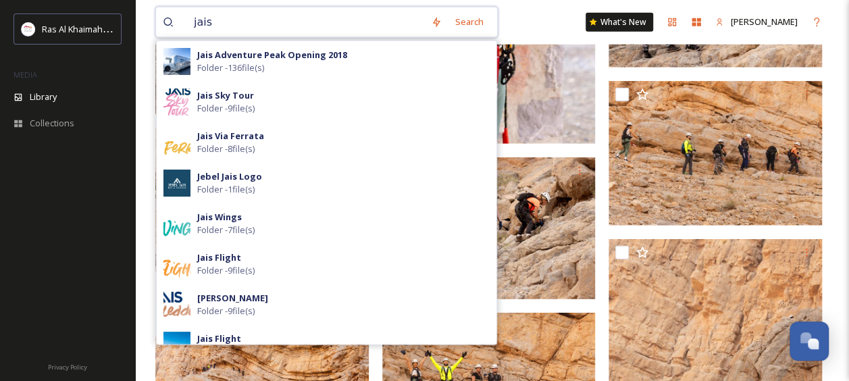
type input "jais"
